Goal: Information Seeking & Learning: Learn about a topic

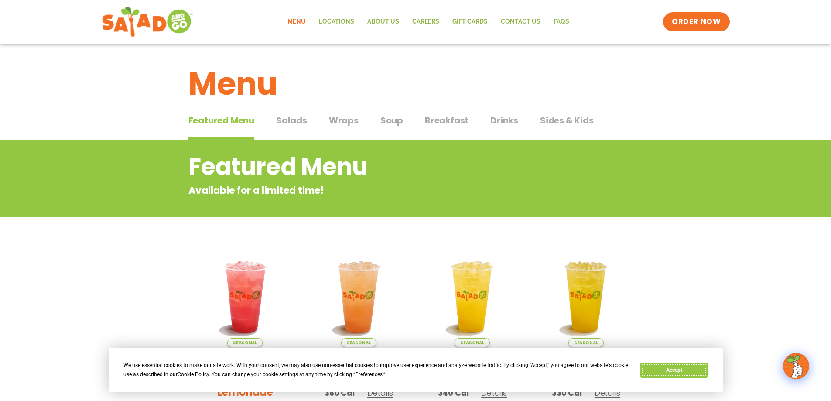
drag, startPoint x: 682, startPoint y: 370, endPoint x: 682, endPoint y: 365, distance: 4.8
click at [682, 370] on button "Accept" at bounding box center [674, 370] width 67 height 15
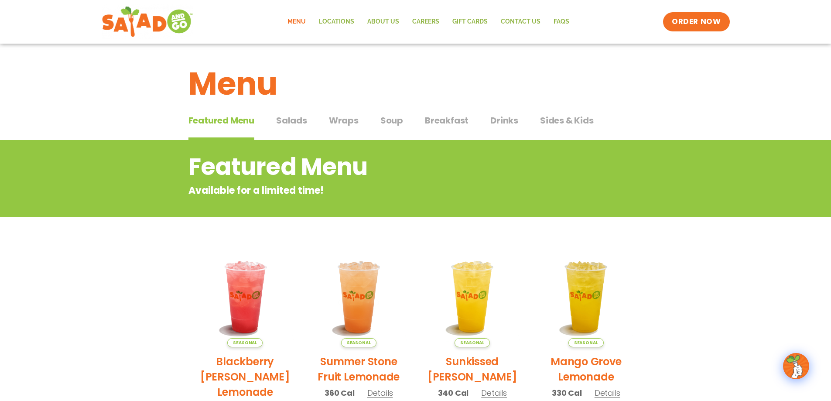
click at [706, 279] on section "Featured Menu Available for a limited time! Seasonal Blackberry [PERSON_NAME] L…" at bounding box center [415, 406] width 831 height 533
click at [299, 124] on span "Salads" at bounding box center [291, 120] width 31 height 13
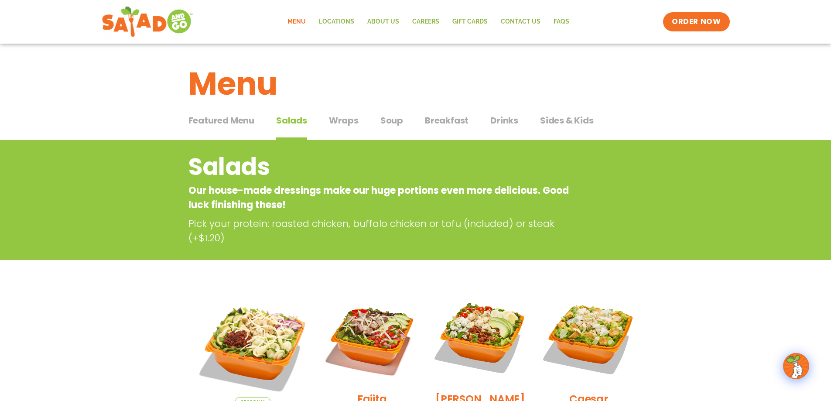
click at [336, 123] on span "Wraps" at bounding box center [344, 120] width 30 height 13
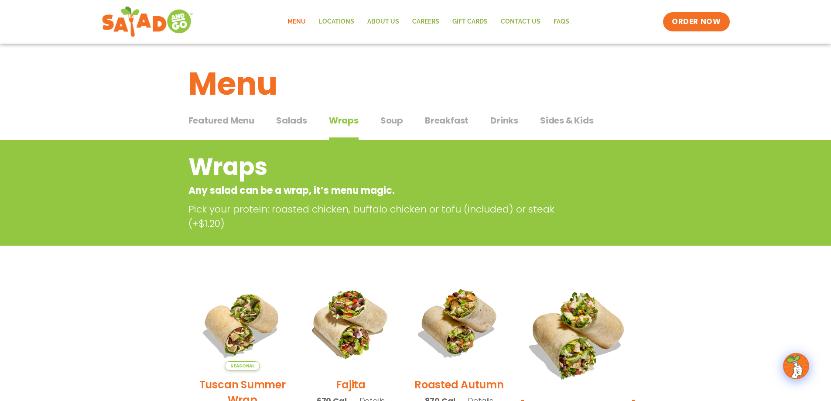
click at [291, 125] on span "Salads" at bounding box center [291, 120] width 31 height 13
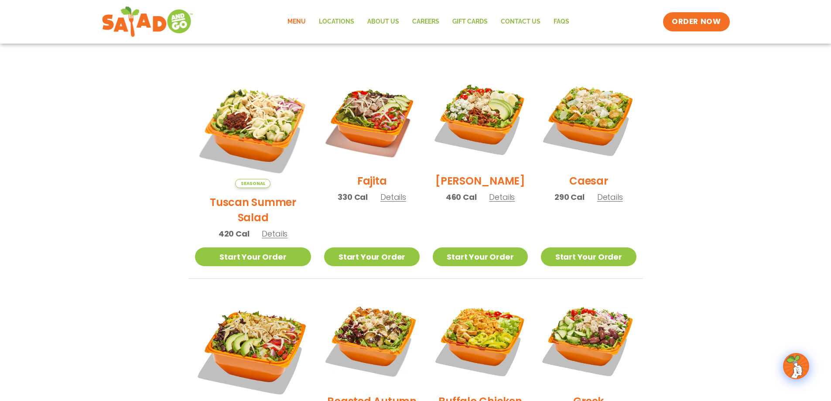
scroll to position [175, 0]
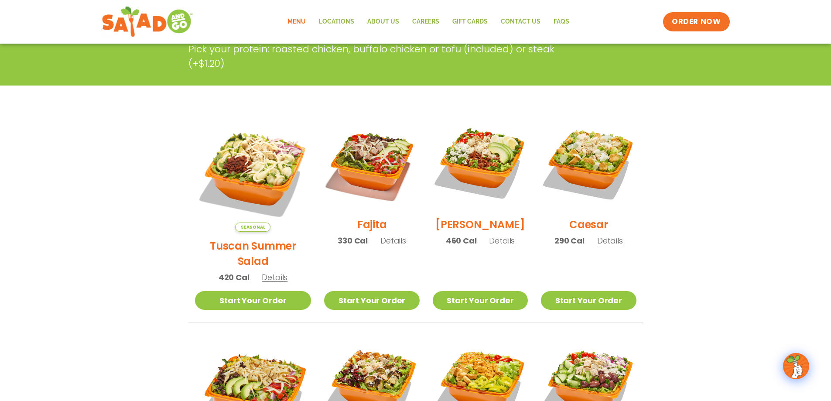
click at [240, 238] on h2 "Tuscan Summer Salad" at bounding box center [253, 253] width 117 height 31
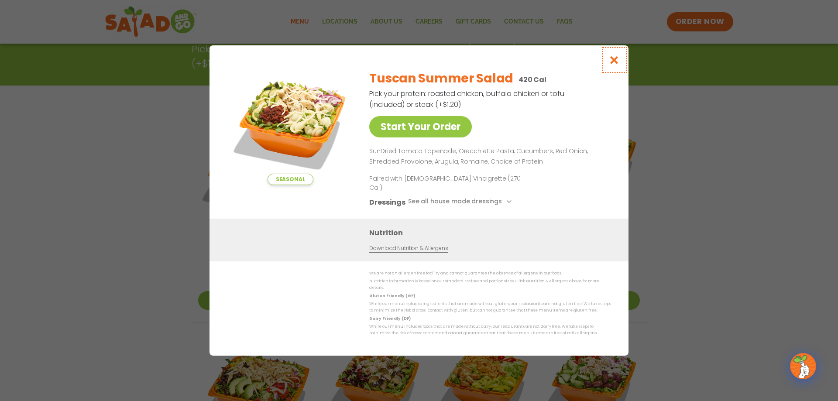
click at [617, 65] on icon "Close modal" at bounding box center [614, 59] width 11 height 9
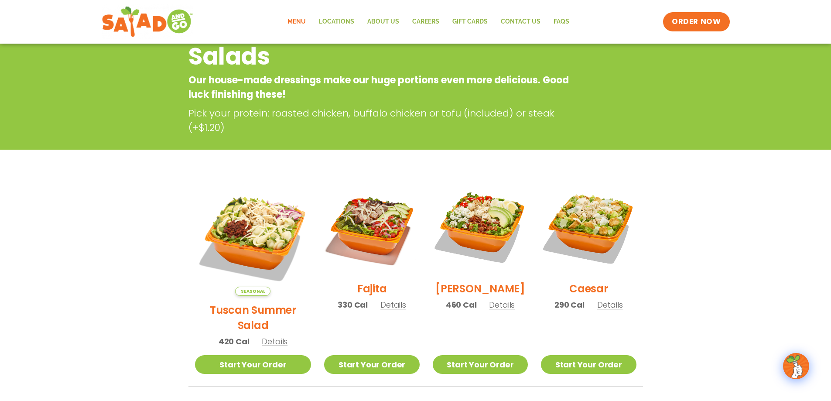
scroll to position [44, 0]
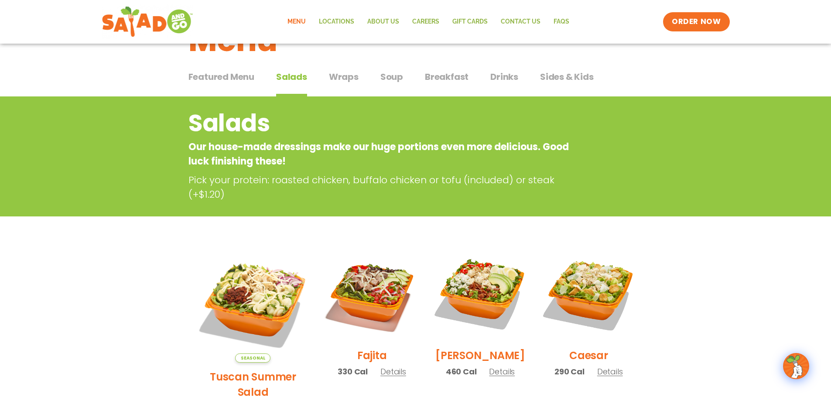
click at [337, 81] on span "Wraps" at bounding box center [344, 76] width 30 height 13
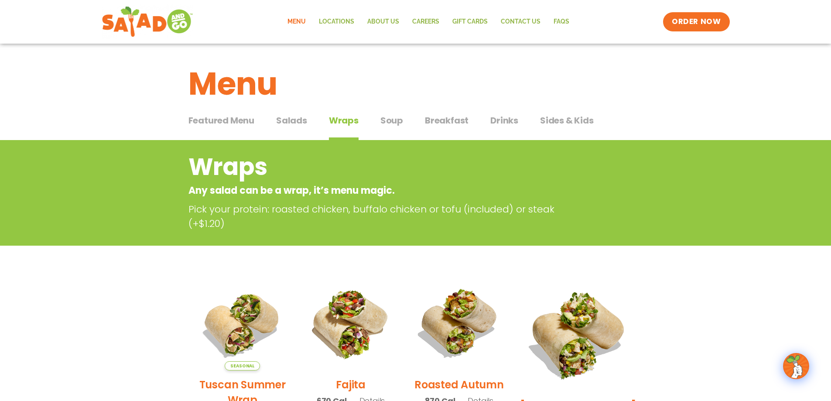
click at [292, 120] on span "Salads" at bounding box center [291, 120] width 31 height 13
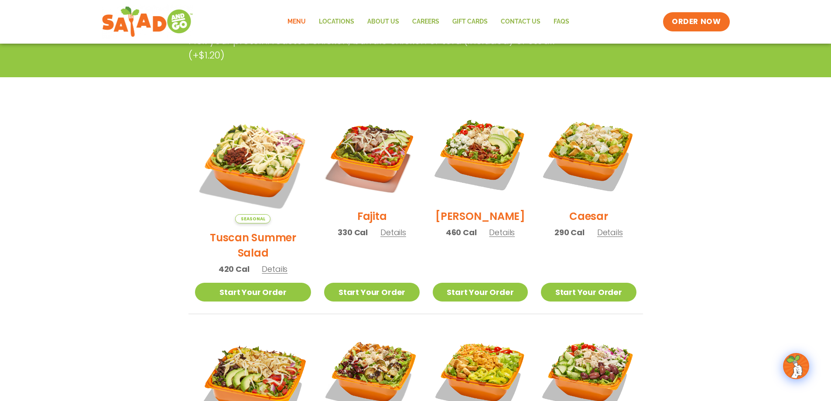
scroll to position [262, 0]
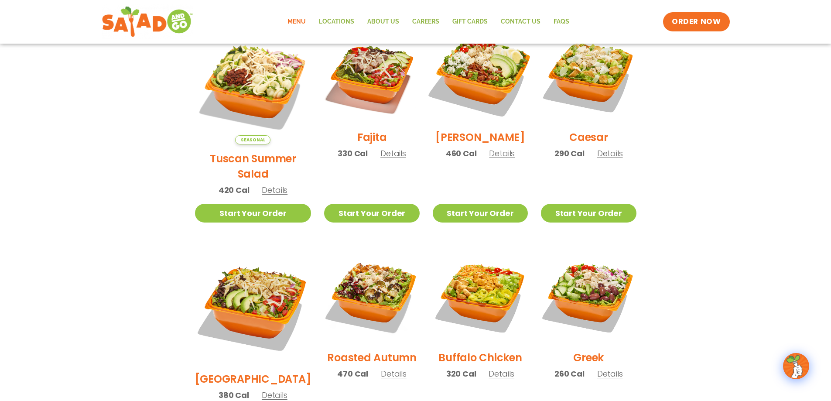
click at [471, 103] on img at bounding box center [481, 76] width 112 height 112
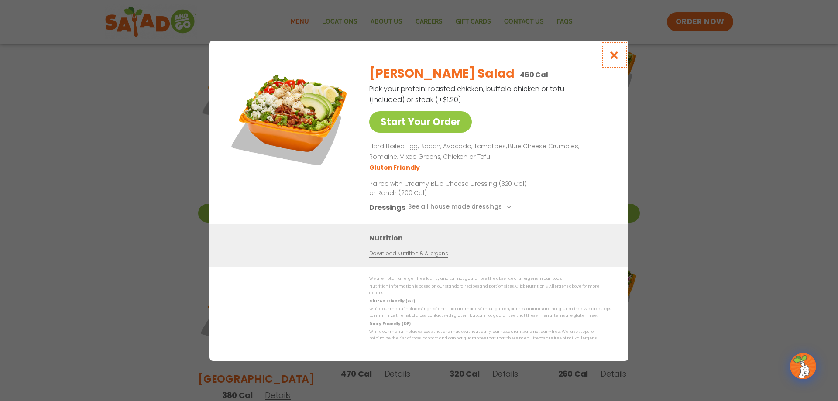
click at [618, 57] on icon "Close modal" at bounding box center [614, 55] width 11 height 9
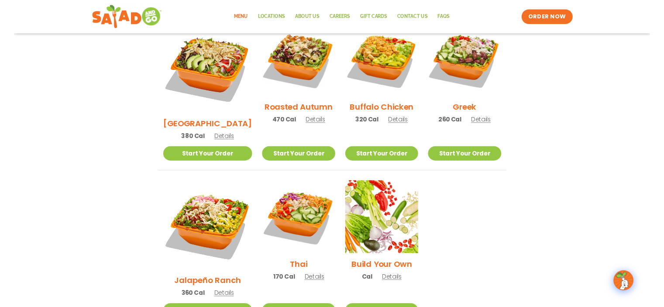
scroll to position [480, 0]
